Goal: Obtain resource: Obtain resource

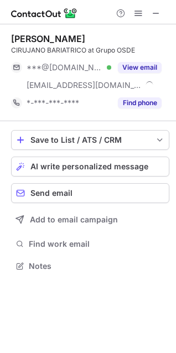
scroll to position [258, 176]
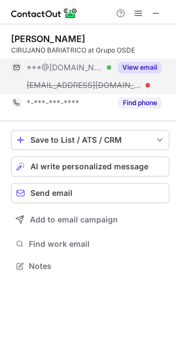
click at [146, 72] on button "View email" at bounding box center [140, 67] width 44 height 11
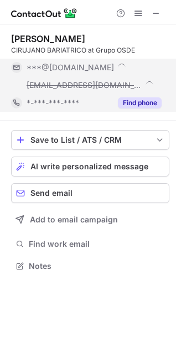
click at [141, 99] on button "Find phone" at bounding box center [140, 102] width 44 height 11
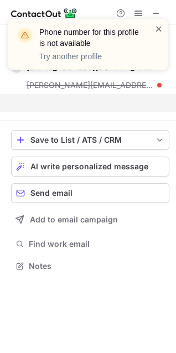
scroll to position [240, 176]
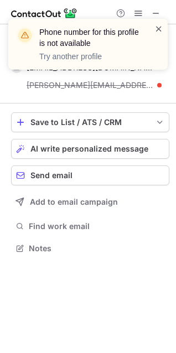
click at [162, 29] on span at bounding box center [158, 28] width 9 height 11
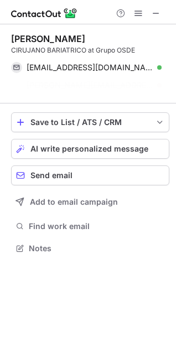
scroll to position [222, 176]
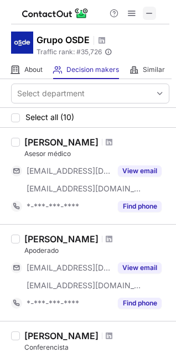
click at [147, 15] on span at bounding box center [149, 13] width 9 height 9
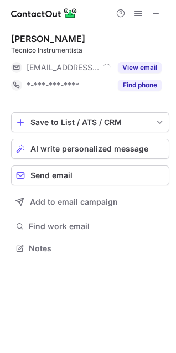
scroll to position [5, 5]
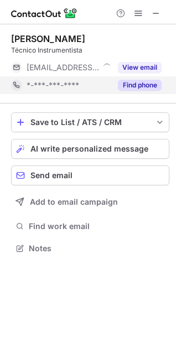
click at [121, 82] on button "Find phone" at bounding box center [140, 85] width 44 height 11
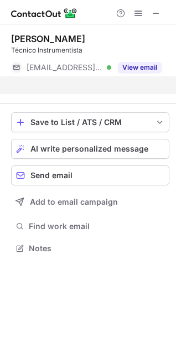
scroll to position [222, 176]
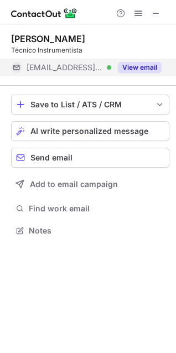
click at [151, 66] on button "View email" at bounding box center [140, 67] width 44 height 11
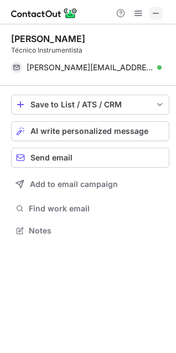
click at [154, 18] on span at bounding box center [156, 13] width 9 height 9
